Goal: Task Accomplishment & Management: Complete application form

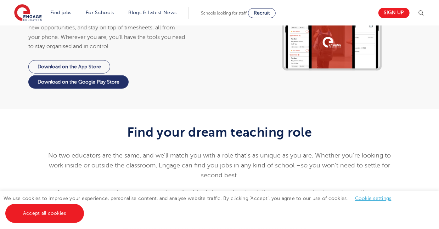
scroll to position [780, 0]
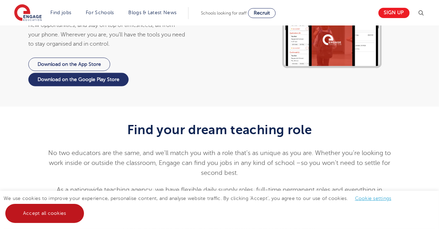
click at [56, 210] on link "Accept all cookies" at bounding box center [44, 213] width 79 height 19
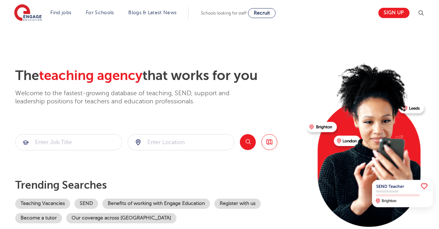
scroll to position [0, 0]
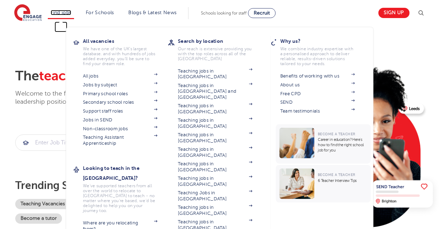
click at [71, 12] on link "Find jobs" at bounding box center [61, 12] width 21 height 5
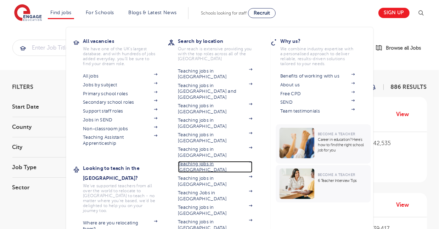
click at [215, 161] on link "Teaching jobs in [GEOGRAPHIC_DATA]" at bounding box center [215, 167] width 74 height 12
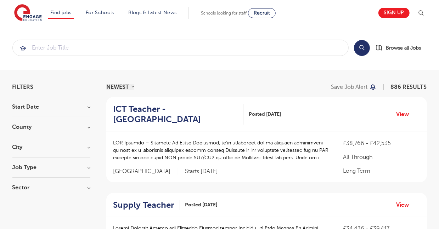
click at [51, 107] on h3 "Start Date" at bounding box center [51, 107] width 78 height 6
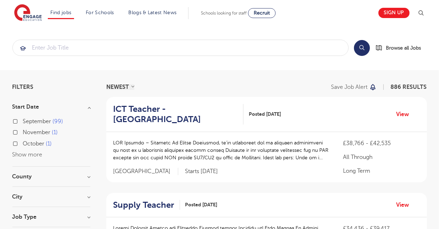
click at [51, 120] on span "September" at bounding box center [37, 121] width 28 height 6
click at [28, 120] on input "September 99" at bounding box center [25, 120] width 5 height 5
checkbox input "true"
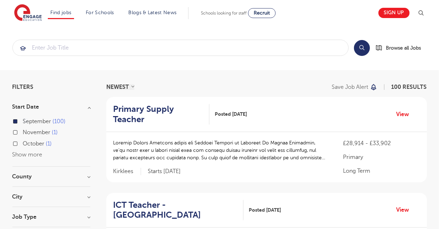
click at [40, 130] on span "November" at bounding box center [37, 132] width 28 height 6
click at [28, 130] on input "November 1" at bounding box center [25, 131] width 5 height 5
checkbox input "true"
click at [35, 144] on span "October" at bounding box center [34, 144] width 22 height 6
click at [28, 144] on input "October 1" at bounding box center [25, 143] width 5 height 5
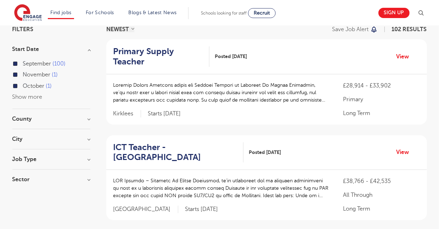
scroll to position [71, 0]
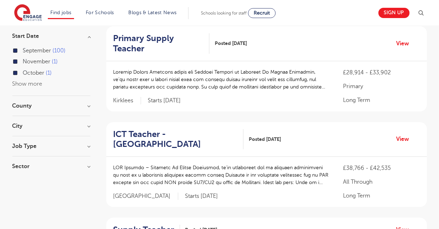
click at [37, 72] on span "October" at bounding box center [34, 73] width 22 height 6
click at [28, 72] on input "October 1" at bounding box center [25, 72] width 5 height 5
click at [39, 60] on span "November" at bounding box center [37, 61] width 28 height 6
click at [41, 51] on span "September" at bounding box center [37, 50] width 28 height 6
click at [28, 51] on input "September 100" at bounding box center [25, 49] width 5 height 5
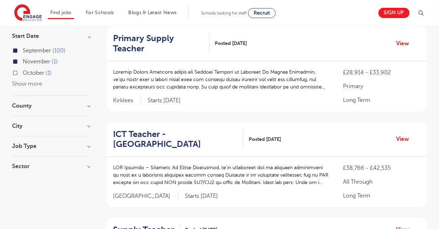
checkbox input "false"
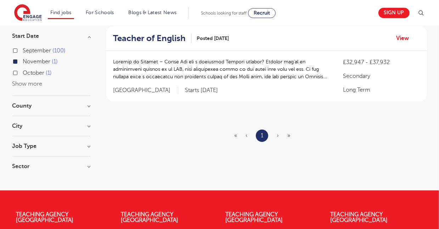
click at [41, 65] on label "November 1" at bounding box center [40, 61] width 35 height 9
click at [28, 63] on input "November 1" at bounding box center [25, 60] width 5 height 5
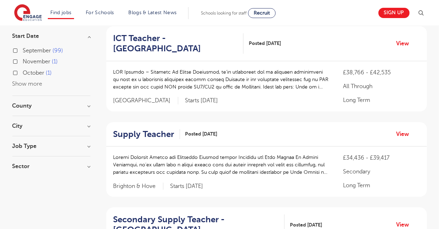
click at [43, 62] on span "November" at bounding box center [37, 61] width 28 height 6
click at [28, 62] on input "November 1" at bounding box center [25, 60] width 5 height 5
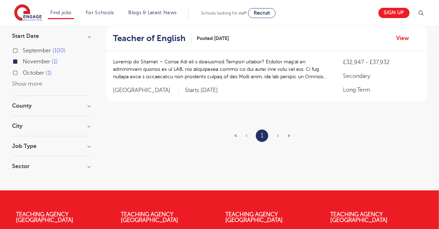
click at [43, 72] on span "October" at bounding box center [34, 73] width 22 height 6
click at [28, 72] on input "October 1" at bounding box center [25, 72] width 5 height 5
checkbox input "true"
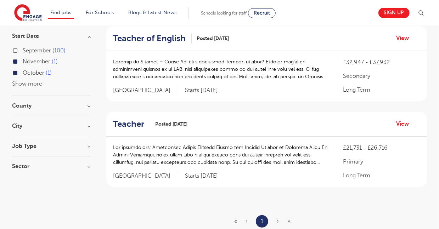
click at [43, 72] on span "October" at bounding box center [34, 73] width 22 height 6
click at [28, 72] on input "October 1" at bounding box center [25, 72] width 5 height 5
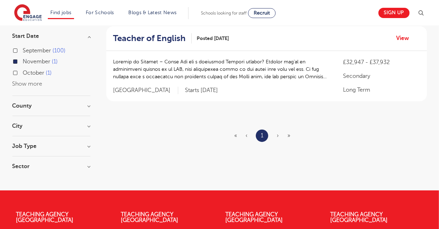
click at [39, 63] on span "November" at bounding box center [37, 61] width 28 height 6
click at [28, 63] on input "November 1" at bounding box center [25, 60] width 5 height 5
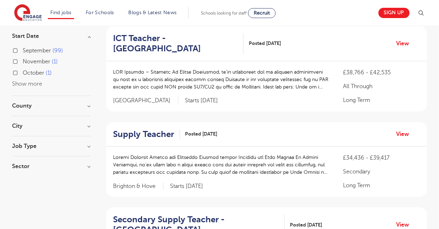
click at [38, 51] on span "September" at bounding box center [37, 50] width 28 height 6
click at [28, 51] on input "September 99" at bounding box center [25, 49] width 5 height 5
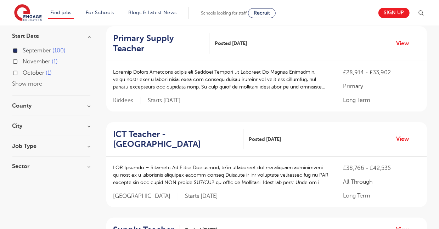
click at [40, 106] on h3 "County" at bounding box center [51, 106] width 78 height 6
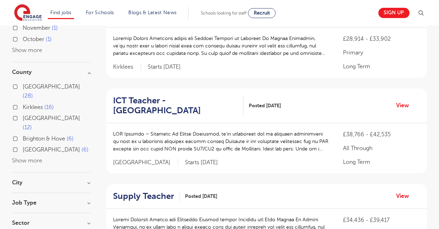
scroll to position [106, 0]
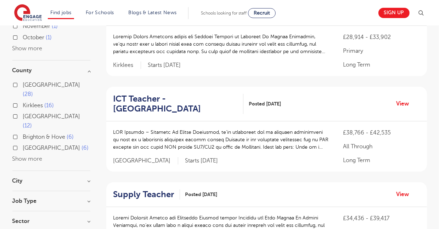
click at [33, 156] on button "Show more" at bounding box center [27, 159] width 30 height 6
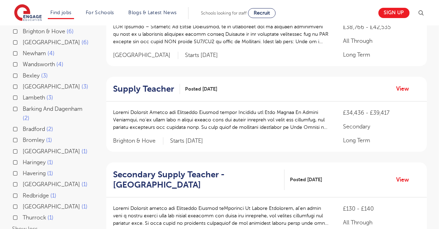
scroll to position [213, 0]
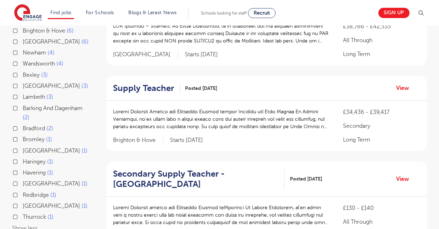
click at [30, 170] on span "Havering" at bounding box center [34, 173] width 23 height 6
click at [28, 170] on input "Havering 1" at bounding box center [25, 172] width 5 height 5
checkbox input "true"
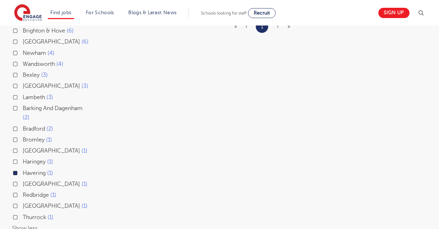
click at [27, 148] on input "Essex 1" at bounding box center [25, 150] width 5 height 5
checkbox input "true"
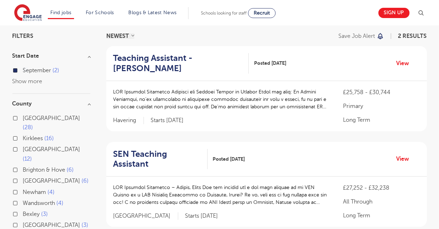
scroll to position [49, 0]
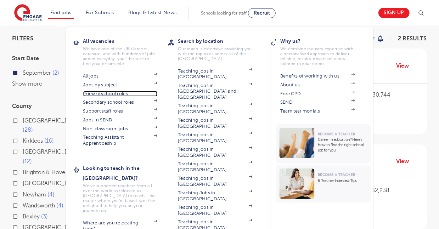
click at [107, 96] on link "Primary school roles" at bounding box center [120, 94] width 74 height 6
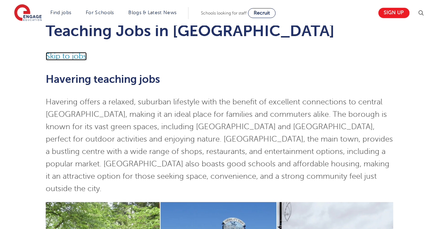
click at [60, 56] on link "Skip to jobs" at bounding box center [66, 56] width 41 height 9
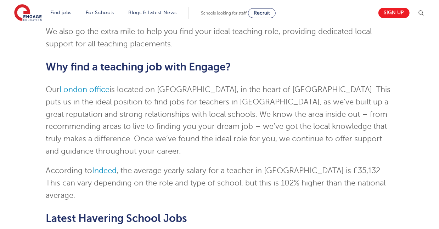
scroll to position [1139, 0]
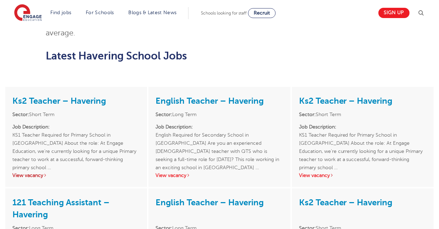
click at [40, 173] on link "View vacancy" at bounding box center [29, 175] width 35 height 5
click at [146, 133] on div "Ks2 Teacher – Havering Sector: Short Term Job Description: KS1 Teacher Required…" at bounding box center [76, 137] width 142 height 100
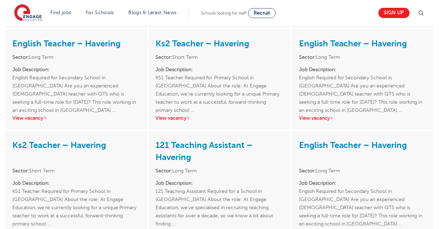
scroll to position [1529, 0]
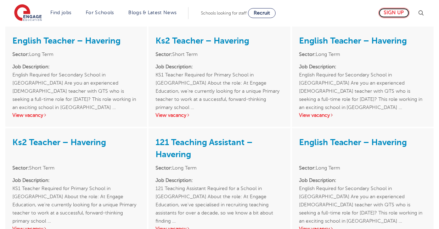
click at [395, 8] on link "Sign up" at bounding box center [393, 13] width 31 height 10
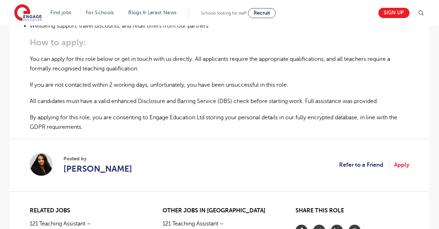
scroll to position [461, 0]
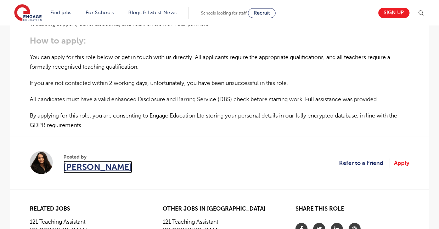
click at [80, 161] on span "[PERSON_NAME]" at bounding box center [97, 167] width 69 height 13
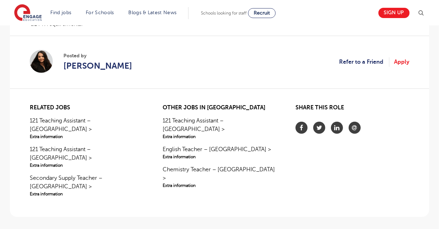
scroll to position [602, 0]
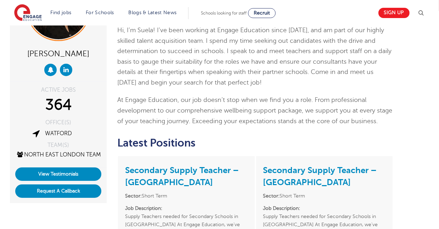
scroll to position [71, 0]
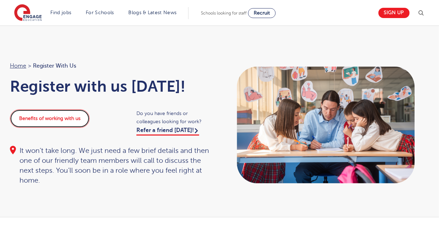
click at [68, 120] on link "Benefits of working with us" at bounding box center [50, 118] width 80 height 18
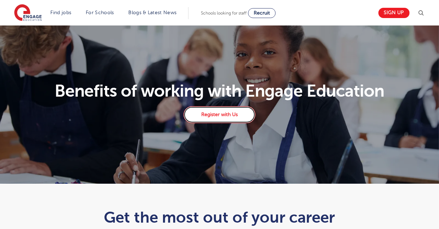
click at [199, 120] on link "Register with Us" at bounding box center [220, 114] width 72 height 17
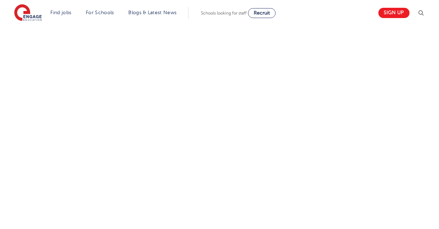
scroll to position [261, 0]
click at [311, 121] on div "Let us know more about you!" at bounding box center [220, 138] width 430 height 314
click at [401, 128] on div "Let us know more about you!" at bounding box center [220, 138] width 430 height 314
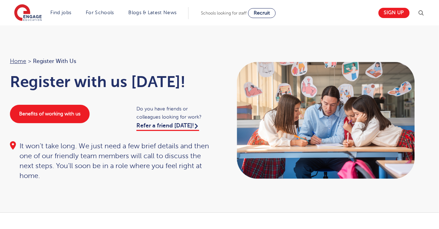
scroll to position [0, 0]
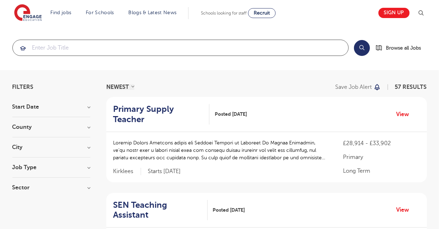
click at [150, 45] on input "search" at bounding box center [181, 48] width 336 height 16
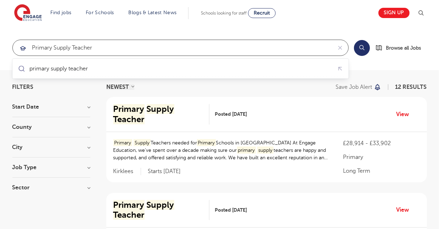
type input "primary supply teacher"
click button "Submit" at bounding box center [0, 0] width 0 height 0
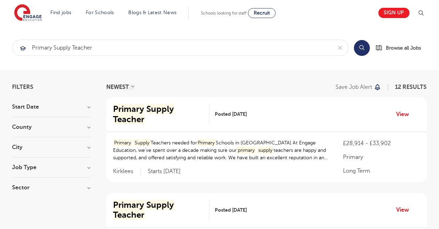
click at [367, 48] on button "Search" at bounding box center [362, 48] width 16 height 16
click at [55, 129] on h3 "County" at bounding box center [51, 127] width 78 height 6
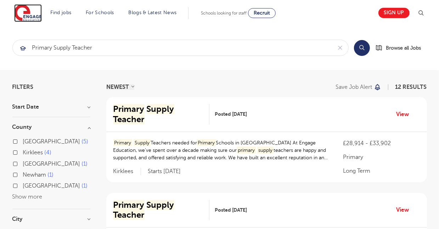
click at [34, 15] on img at bounding box center [28, 13] width 28 height 18
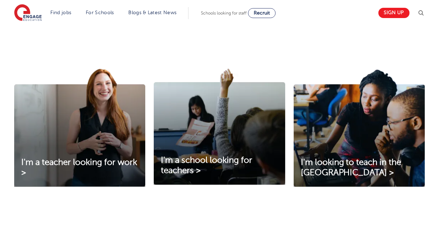
scroll to position [213, 0]
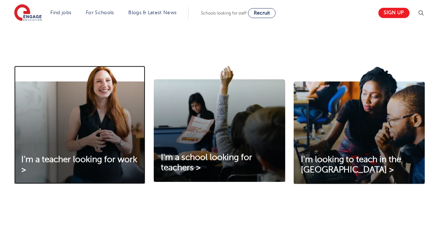
click at [77, 147] on img at bounding box center [79, 125] width 131 height 118
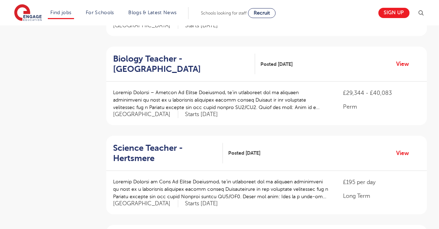
scroll to position [709, 0]
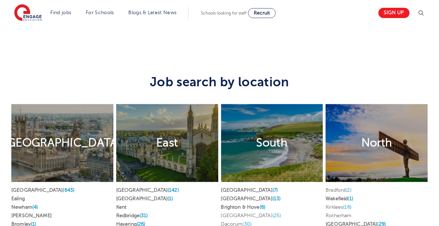
scroll to position [1346, 0]
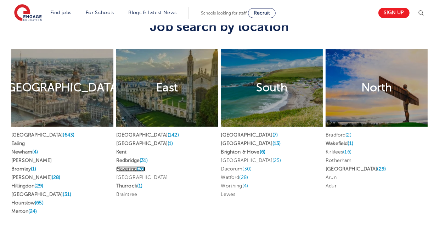
click at [130, 167] on link "Havering (26)" at bounding box center [130, 169] width 29 height 5
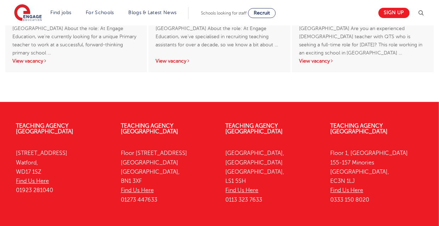
scroll to position [1800, 0]
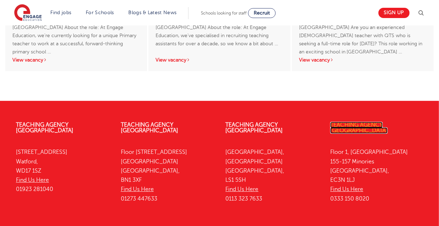
click at [369, 122] on link "Teaching Agency [GEOGRAPHIC_DATA]" at bounding box center [358, 128] width 57 height 12
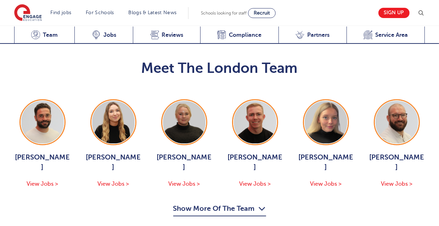
scroll to position [744, 0]
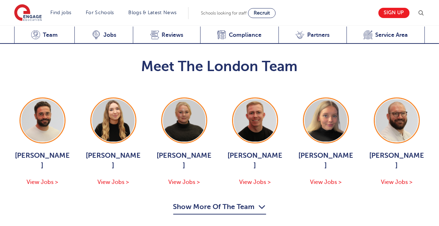
click at [211, 202] on button "Show More Of The Team" at bounding box center [219, 208] width 93 height 13
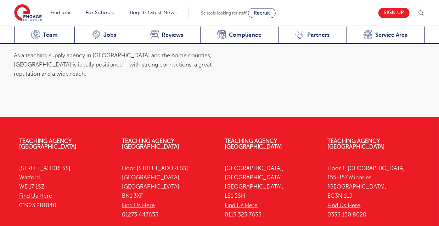
scroll to position [2982, 0]
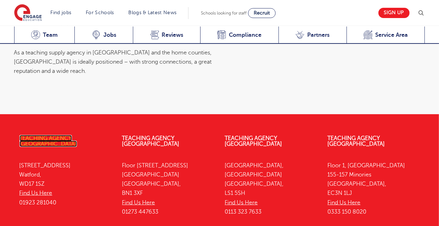
click at [74, 135] on link "Teaching Agency [GEOGRAPHIC_DATA]" at bounding box center [47, 141] width 57 height 12
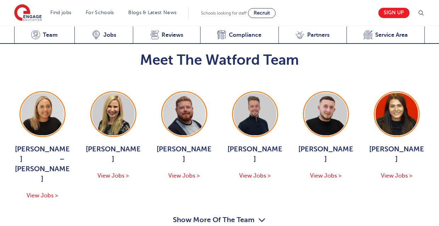
scroll to position [744, 0]
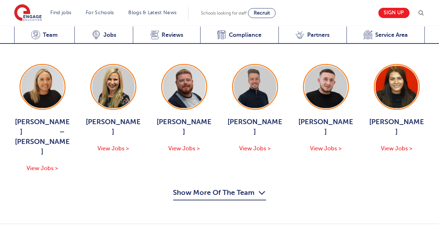
click at [211, 187] on button "Show More Of The Team" at bounding box center [219, 193] width 93 height 13
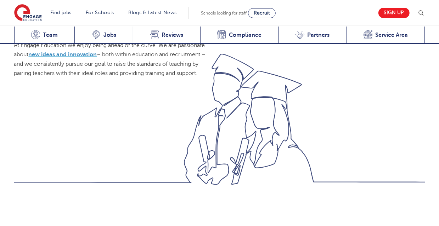
scroll to position [531, 0]
